Goal: Information Seeking & Learning: Learn about a topic

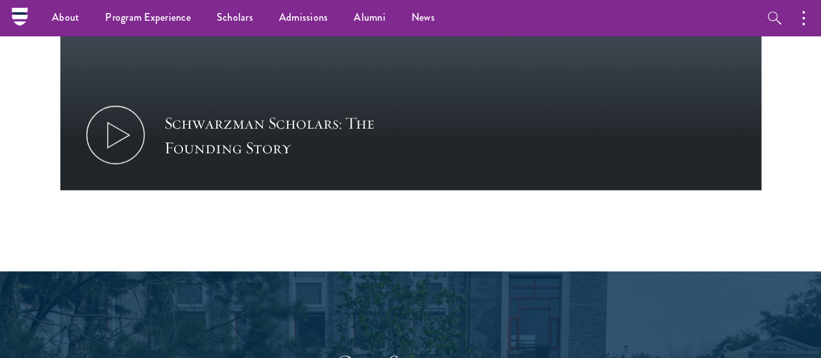
scroll to position [1630, 0]
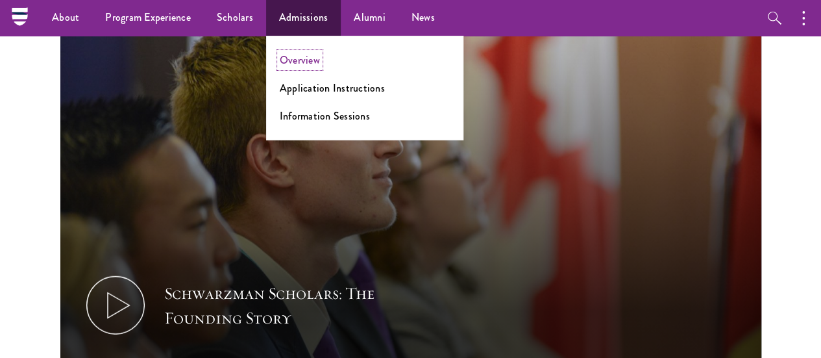
click at [310, 62] on link "Overview" at bounding box center [300, 60] width 40 height 15
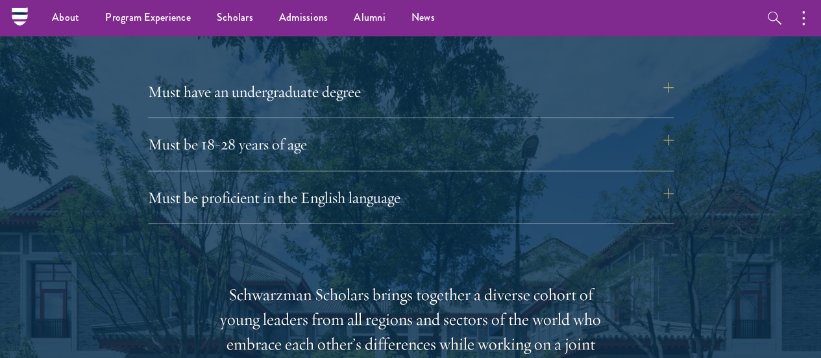
scroll to position [1787, 0]
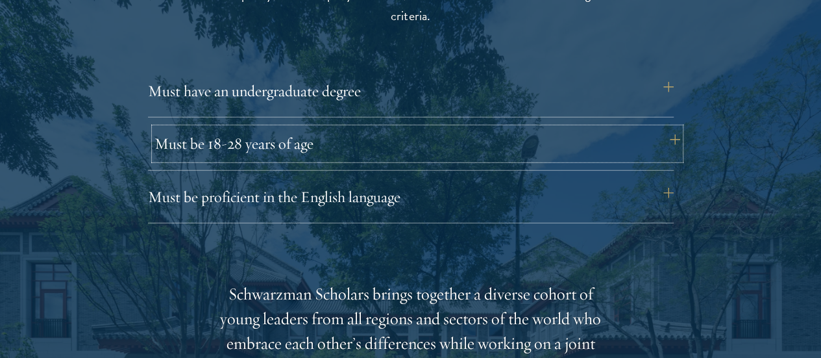
click at [396, 130] on button "Must be 18-28 years of age" at bounding box center [417, 143] width 526 height 31
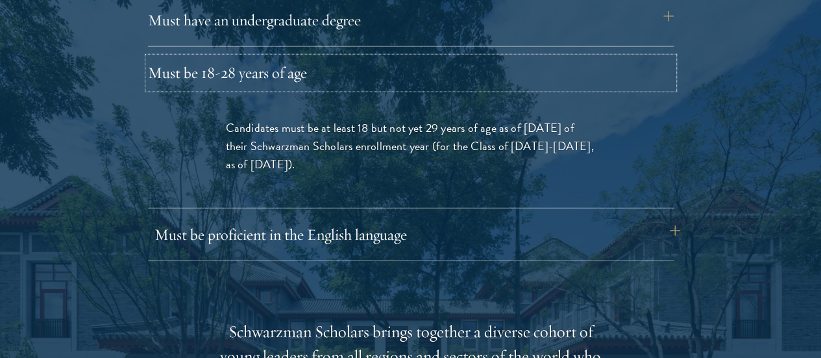
scroll to position [1860, 0]
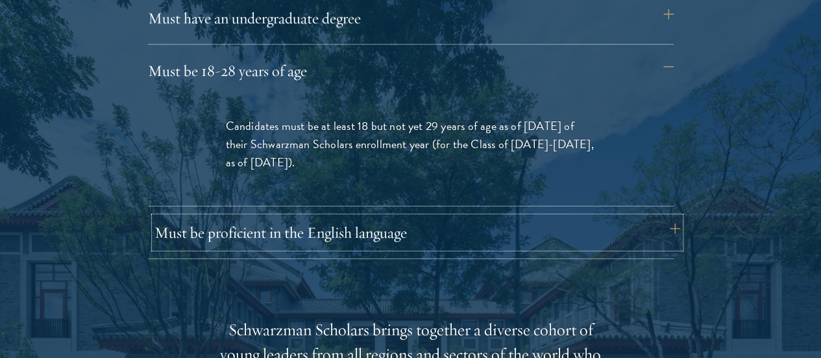
click at [474, 217] on button "Must be proficient in the English language" at bounding box center [417, 232] width 526 height 31
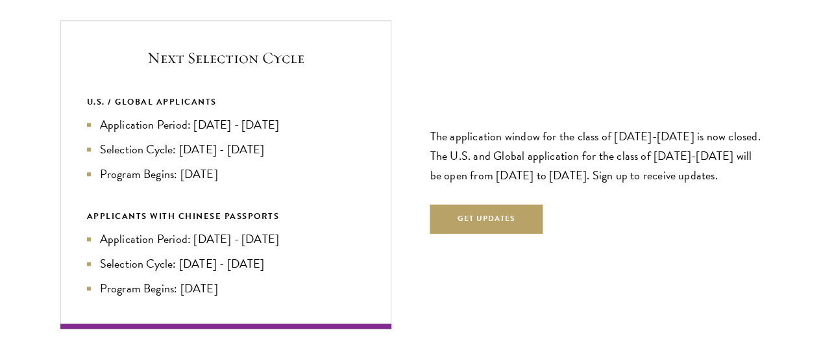
scroll to position [3116, 0]
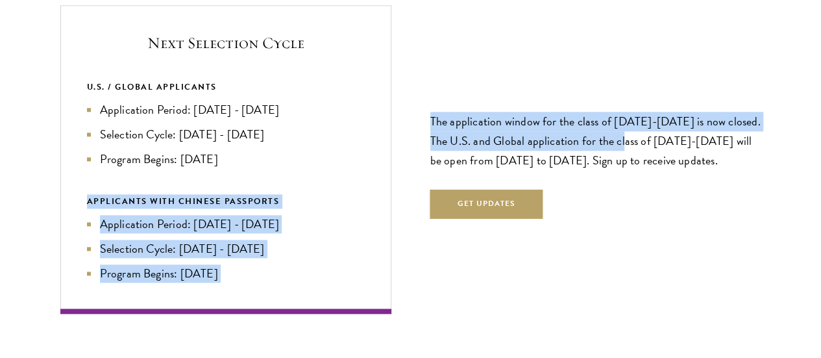
drag, startPoint x: 419, startPoint y: 105, endPoint x: 280, endPoint y: 101, distance: 138.3
click at [280, 101] on div "Next Selection Cycle U.S. / GLOBAL APPLICANTS Application Period: [DATE] - [DAT…" at bounding box center [410, 159] width 701 height 309
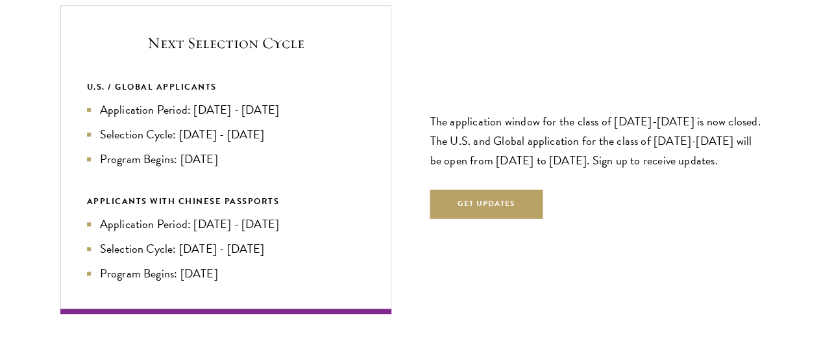
click at [658, 189] on div "The application window for the class of [DATE]-[DATE] is now closed. The U.S. a…" at bounding box center [595, 159] width 331 height 197
drag, startPoint x: 437, startPoint y: 52, endPoint x: 700, endPoint y: 111, distance: 269.4
click at [700, 112] on p "The application window for the class of [DATE]-[DATE] is now closed. The U.S. a…" at bounding box center [595, 141] width 331 height 58
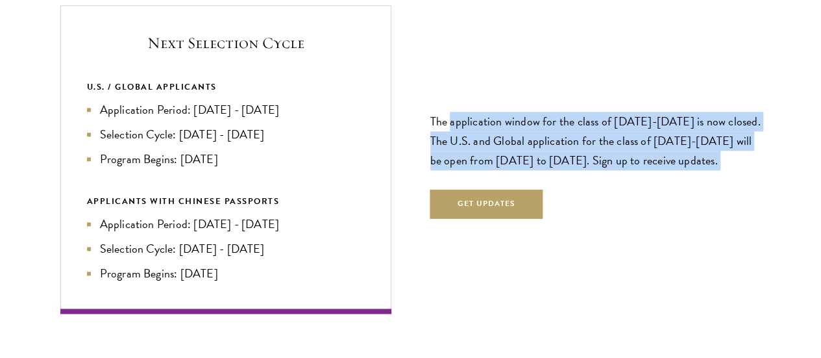
drag, startPoint x: 700, startPoint y: 111, endPoint x: 449, endPoint y: 47, distance: 258.5
click at [449, 112] on p "The application window for the class of [DATE]-[DATE] is now closed. The U.S. a…" at bounding box center [595, 141] width 331 height 58
drag, startPoint x: 449, startPoint y: 47, endPoint x: 704, endPoint y: 128, distance: 267.4
click at [704, 128] on p "The application window for the class of [DATE]-[DATE] is now closed. The U.S. a…" at bounding box center [595, 141] width 331 height 58
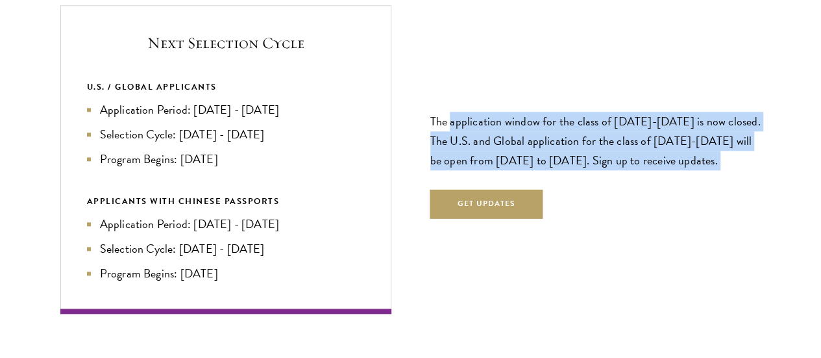
click at [704, 128] on p "The application window for the class of [DATE]-[DATE] is now closed. The U.S. a…" at bounding box center [595, 141] width 331 height 58
drag, startPoint x: 704, startPoint y: 128, endPoint x: 433, endPoint y: 54, distance: 281.2
click at [433, 112] on p "The application window for the class of [DATE]-[DATE] is now closed. The U.S. a…" at bounding box center [595, 141] width 331 height 58
drag, startPoint x: 433, startPoint y: 54, endPoint x: 670, endPoint y: 110, distance: 243.5
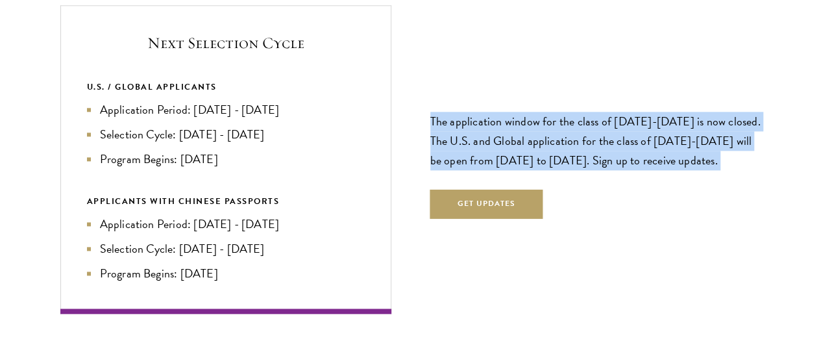
click at [670, 112] on p "The application window for the class of [DATE]-[DATE] is now closed. The U.S. a…" at bounding box center [595, 141] width 331 height 58
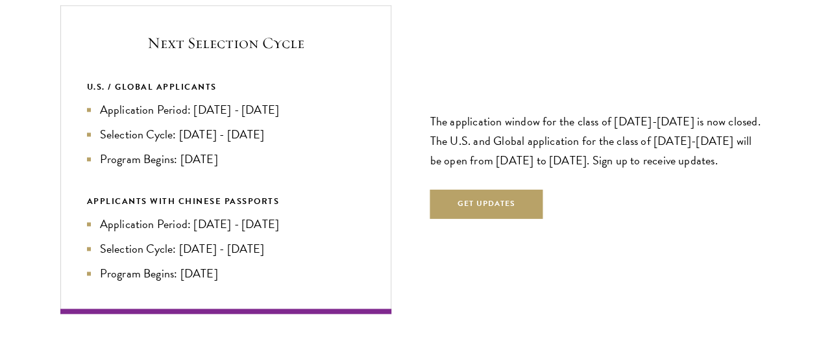
scroll to position [3127, 0]
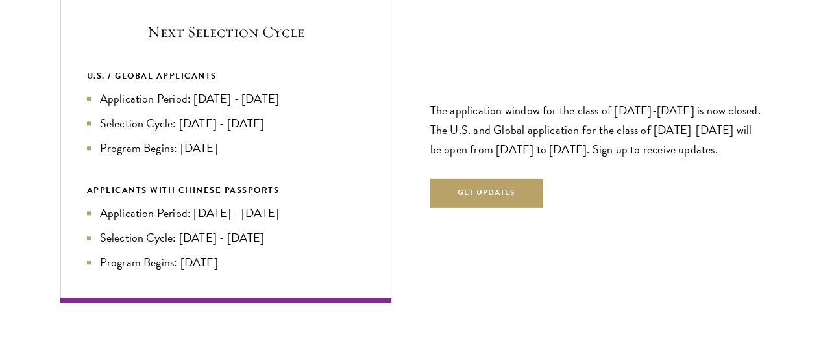
drag, startPoint x: 670, startPoint y: 110, endPoint x: 508, endPoint y: 75, distance: 166.1
click at [508, 101] on p "The application window for the class of [DATE]-[DATE] is now closed. The U.S. a…" at bounding box center [595, 130] width 331 height 58
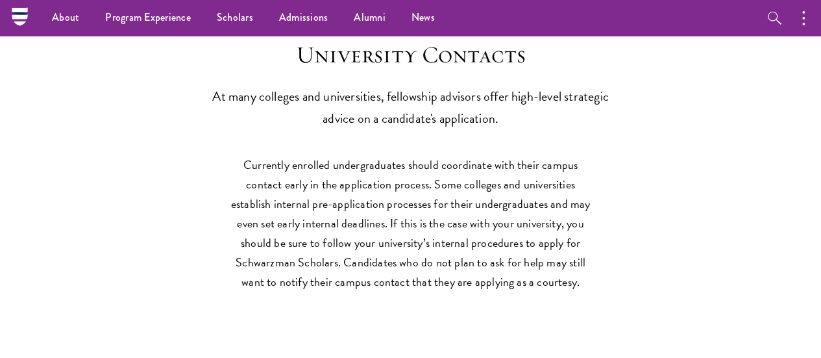
scroll to position [6144, 0]
